Goal: Task Accomplishment & Management: Understand process/instructions

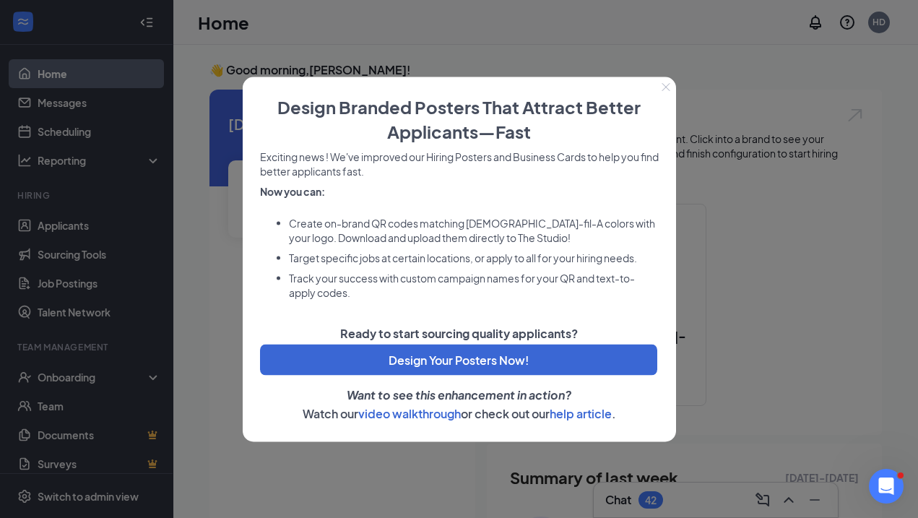
click at [704, 191] on div at bounding box center [459, 259] width 918 height 518
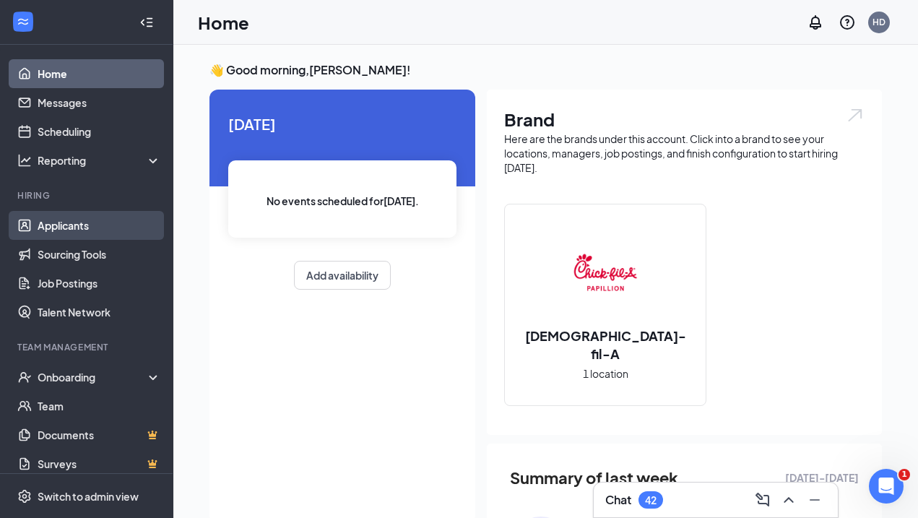
click at [59, 229] on link "Applicants" at bounding box center [99, 225] width 123 height 29
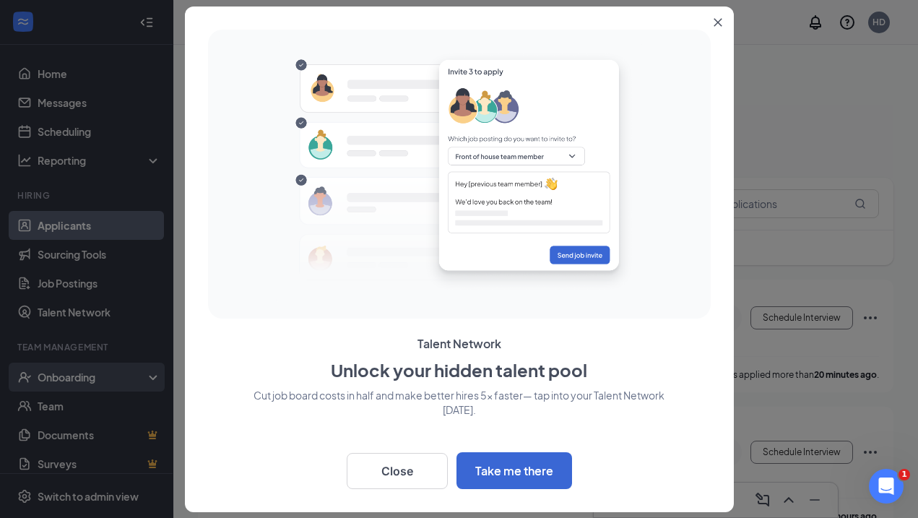
click at [69, 375] on div at bounding box center [459, 259] width 918 height 518
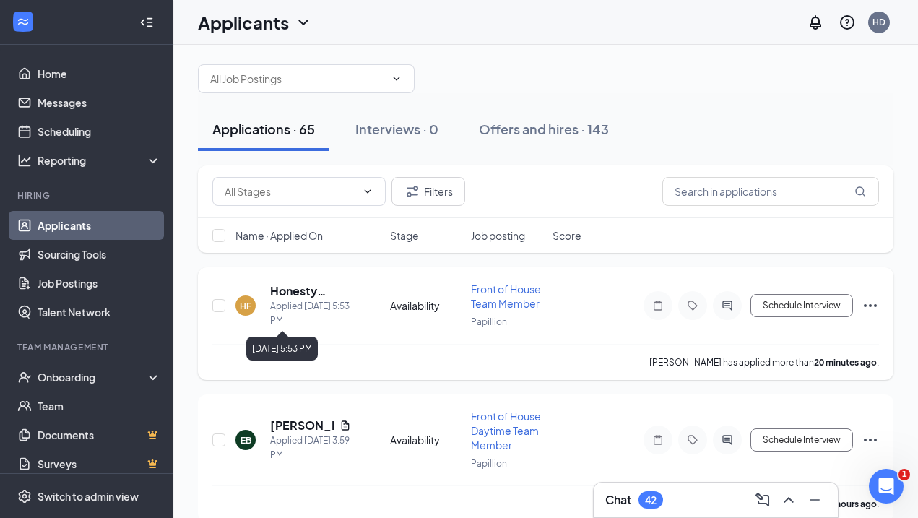
scroll to position [14, 0]
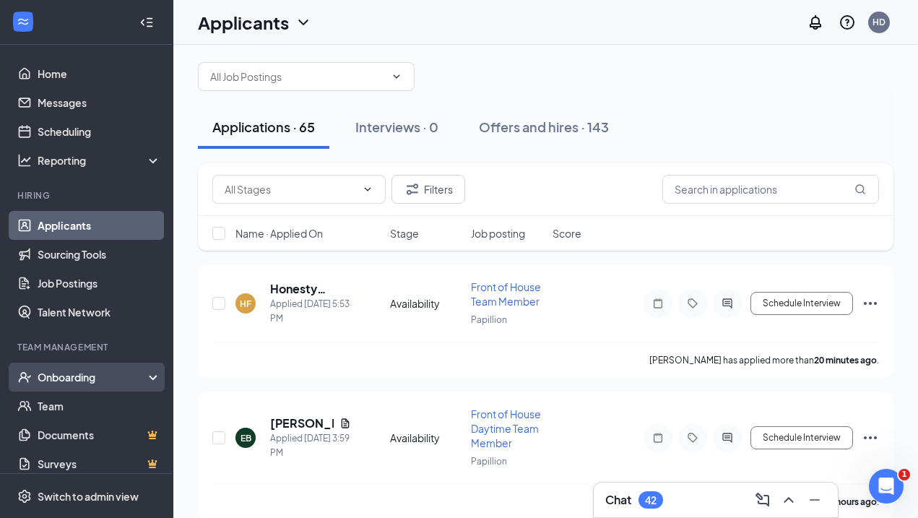
click at [85, 373] on div "Onboarding" at bounding box center [93, 377] width 111 height 14
click at [61, 402] on link "Overview" at bounding box center [99, 405] width 123 height 29
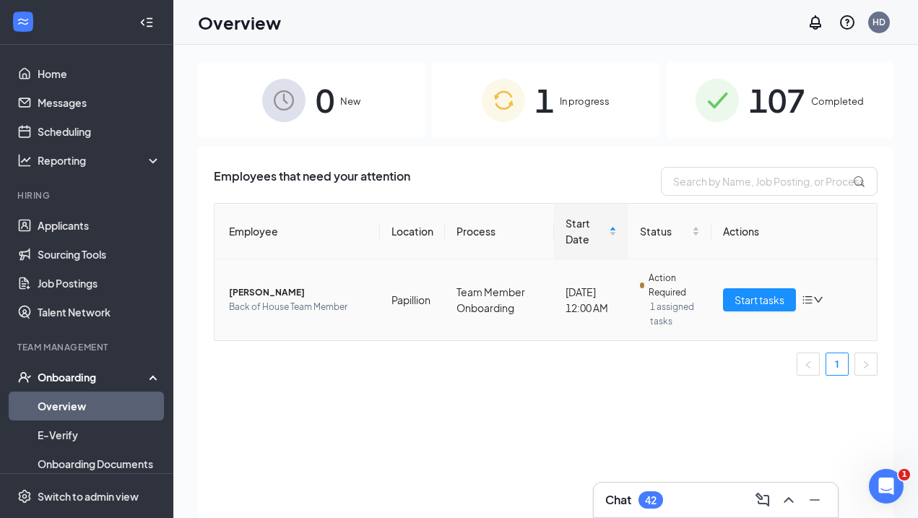
click at [822, 305] on icon "down" at bounding box center [818, 300] width 10 height 10
click at [776, 307] on span "Start tasks" at bounding box center [759, 300] width 50 height 16
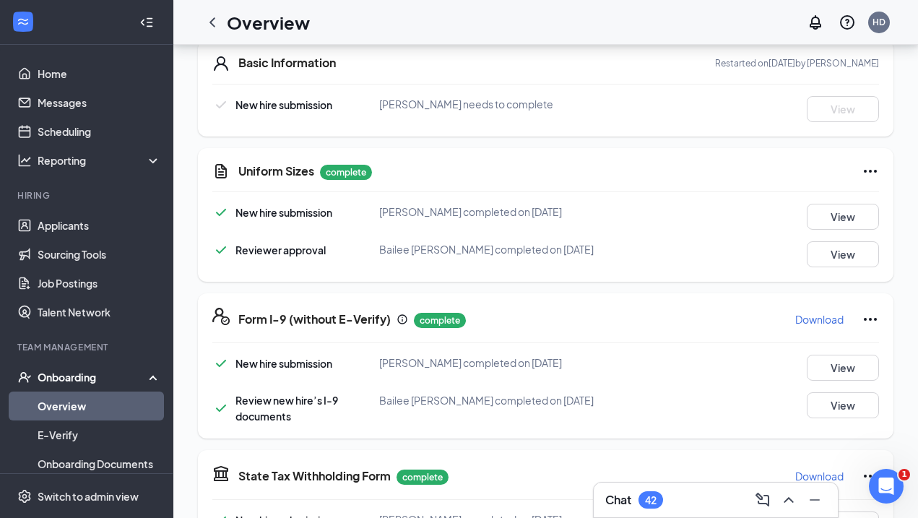
scroll to position [277, 0]
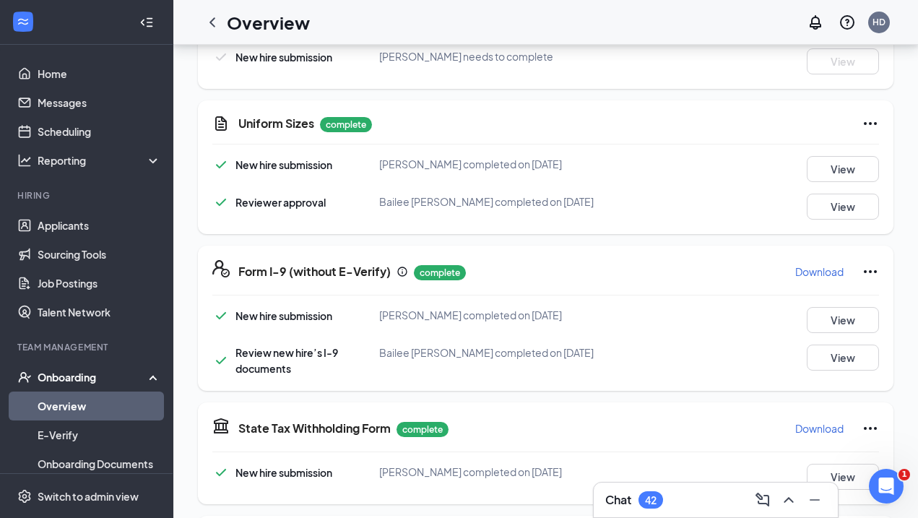
click at [875, 268] on icon "Ellipses" at bounding box center [870, 271] width 17 height 17
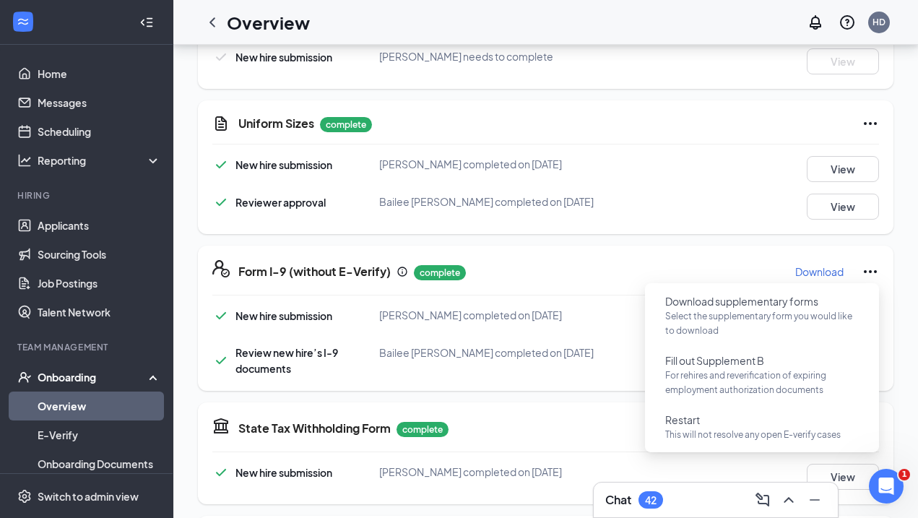
click at [534, 391] on div "Basic Information Restarted on [DATE] by Bailee [PERSON_NAME] New hire submissi…" at bounding box center [545, 504] width 695 height 1053
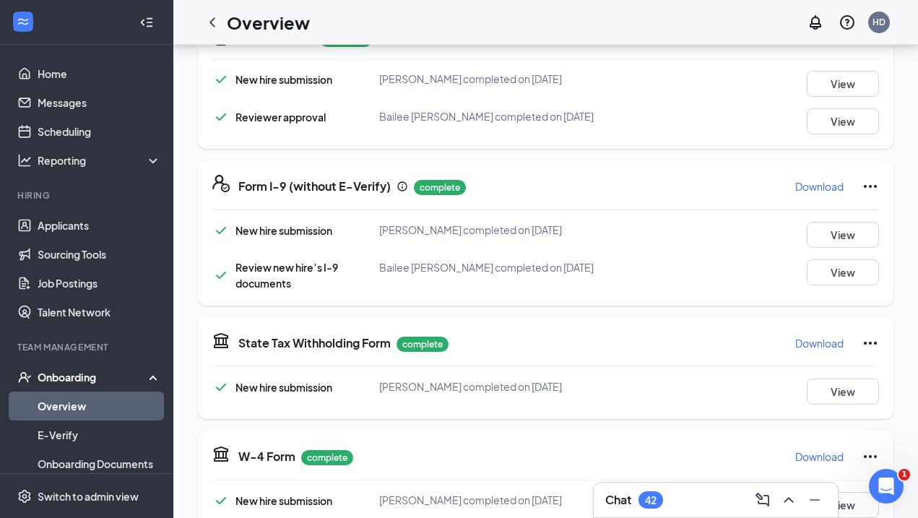
scroll to position [364, 0]
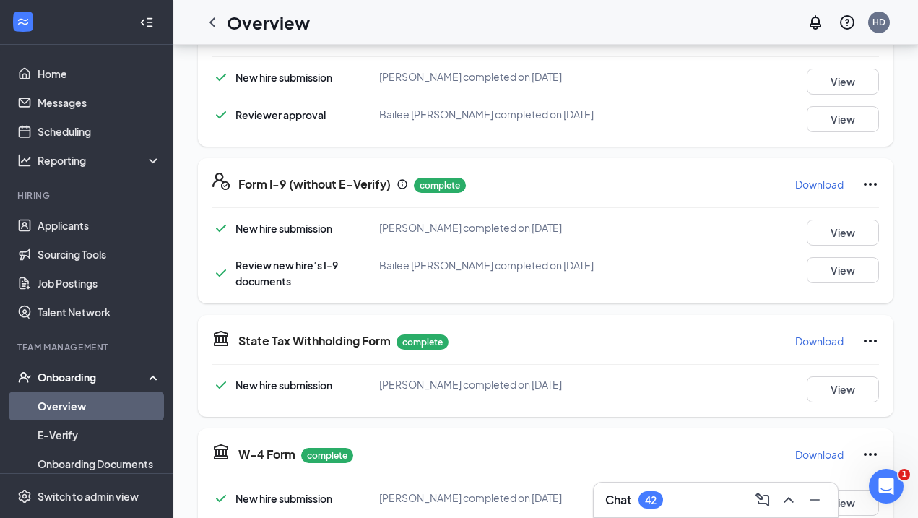
click at [866, 338] on icon "Ellipses" at bounding box center [870, 340] width 17 height 17
click at [650, 294] on div "Form I-9 (without E-Verify) complete Download New hire submission [PERSON_NAME]…" at bounding box center [545, 230] width 695 height 145
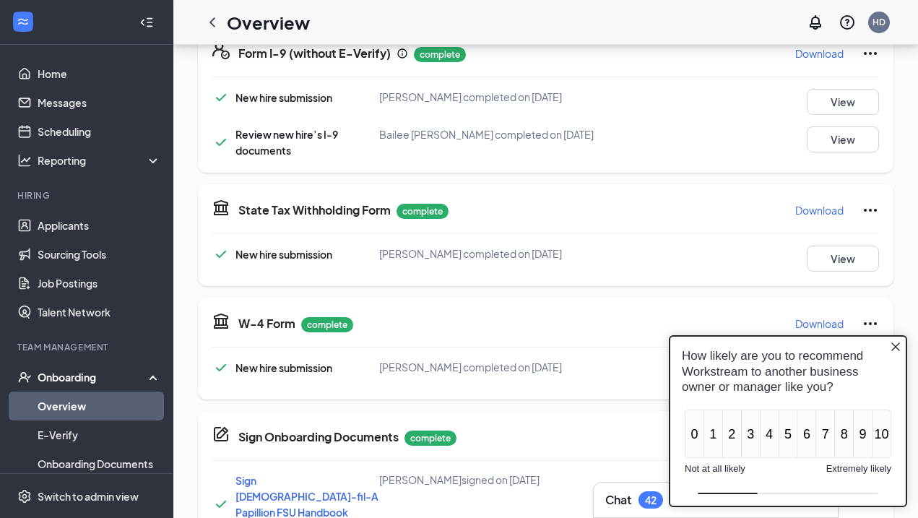
scroll to position [0, 0]
